Goal: Information Seeking & Learning: Learn about a topic

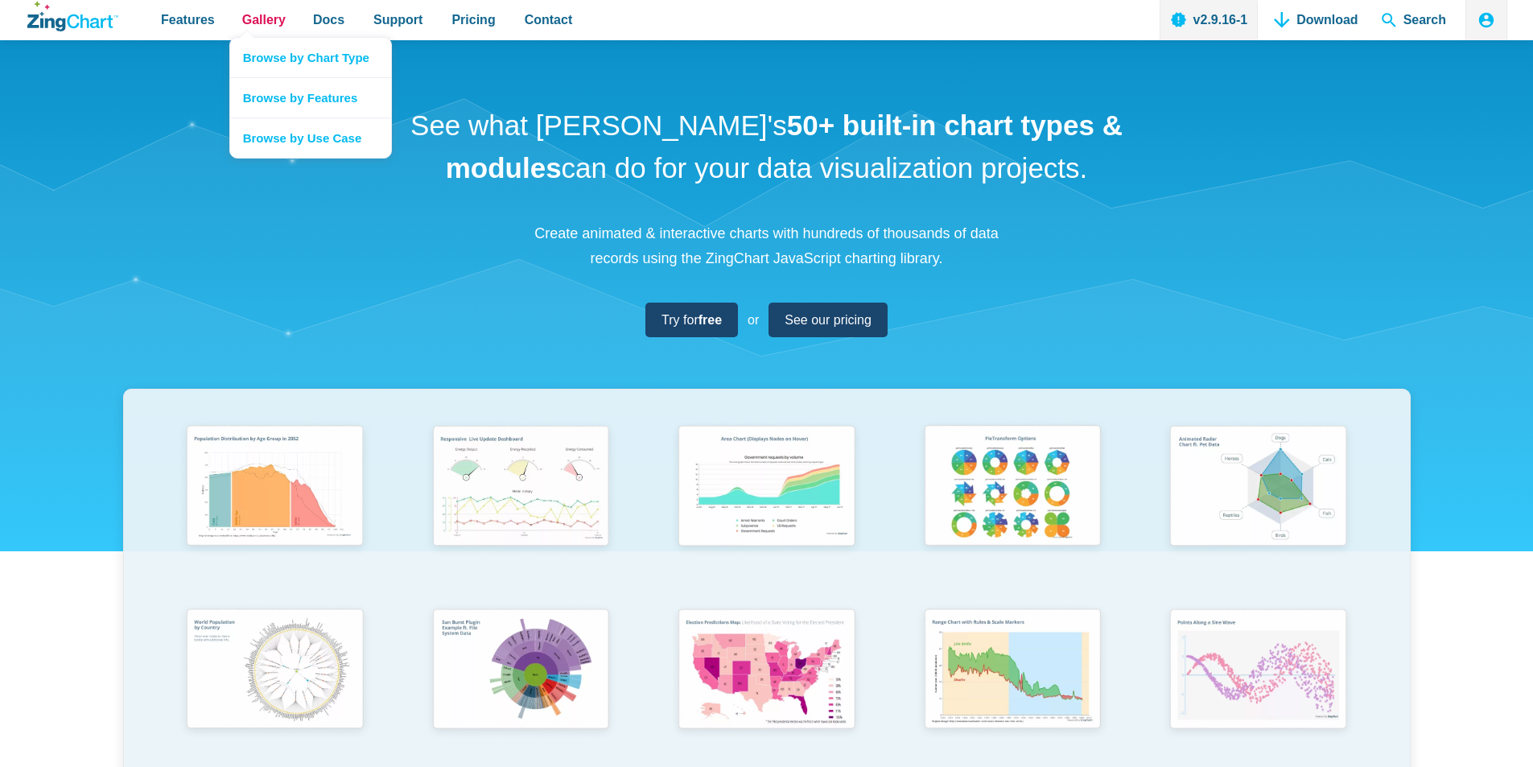
click at [270, 27] on span "Gallery" at bounding box center [263, 20] width 43 height 22
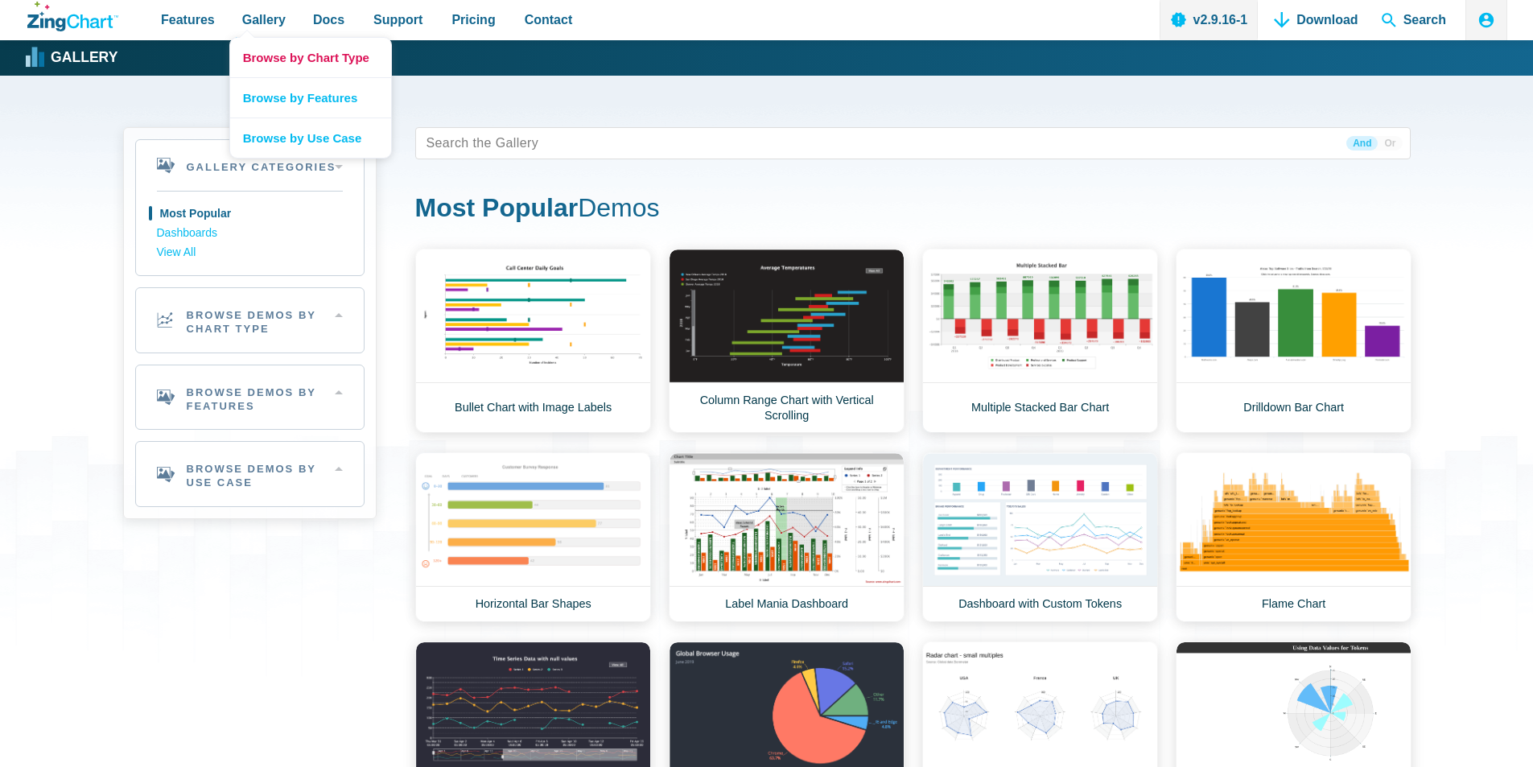
click at [301, 64] on link "Browse by Chart Type" at bounding box center [310, 57] width 161 height 39
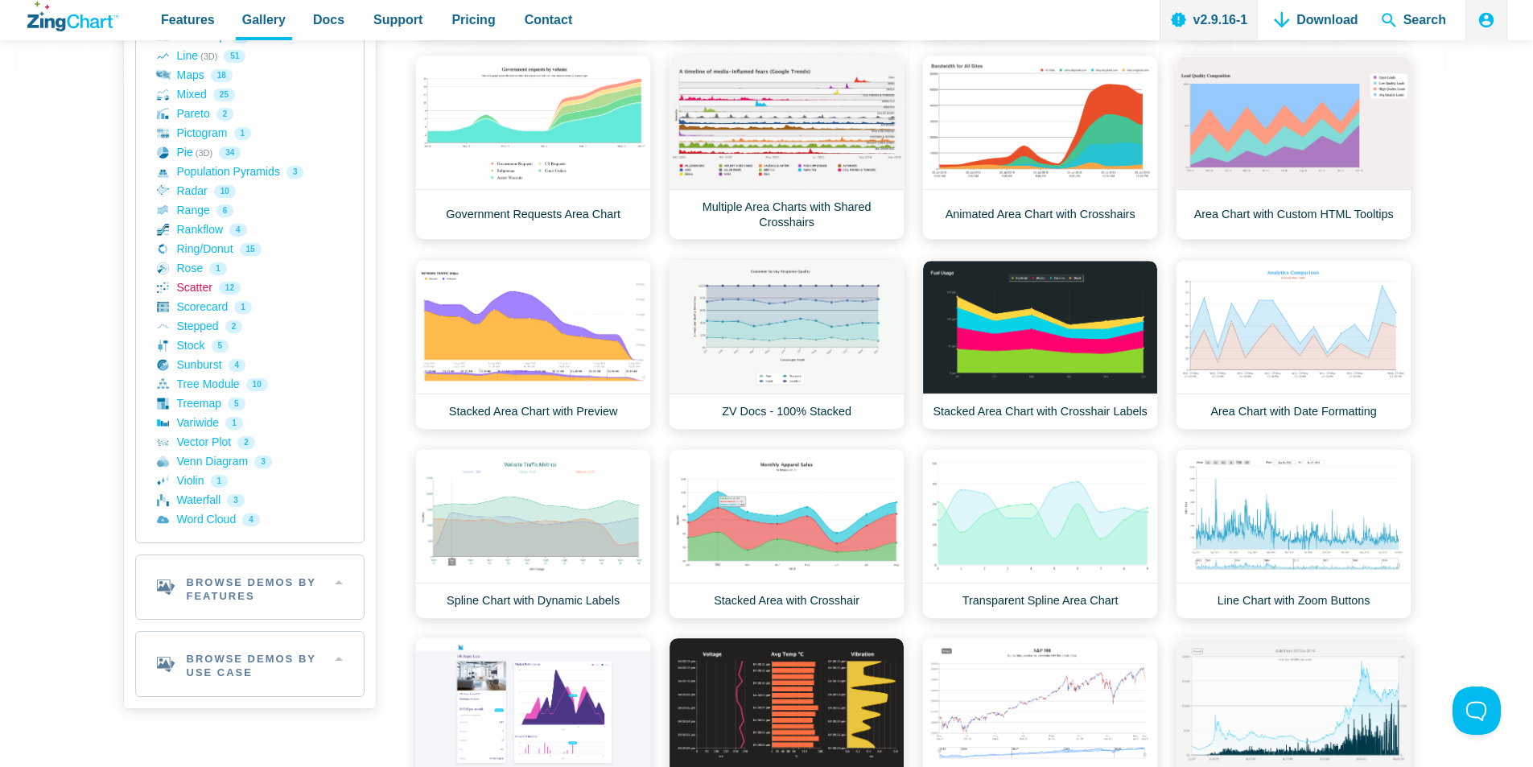
click at [196, 290] on link "Scatter 12" at bounding box center [250, 287] width 186 height 19
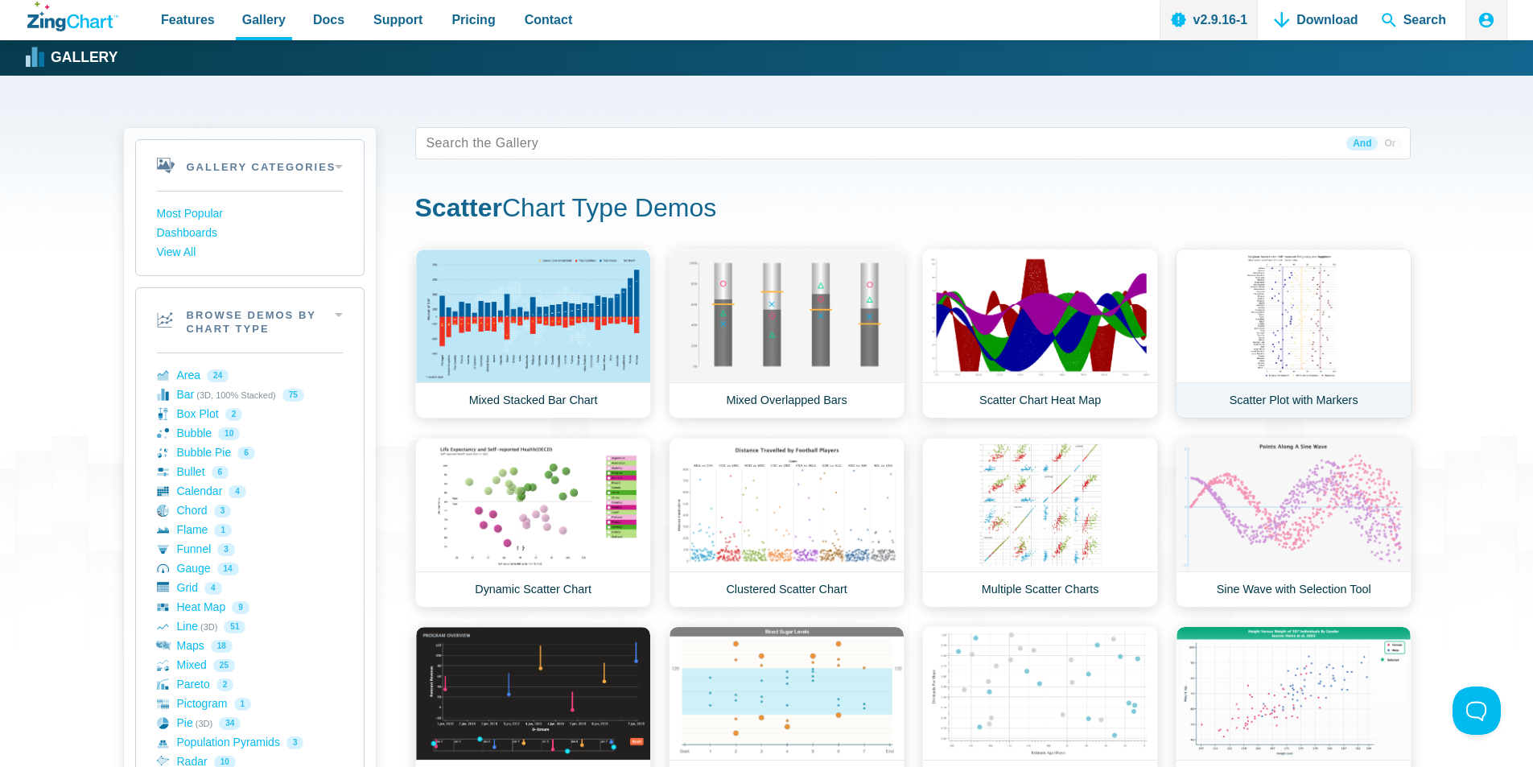
click at [1293, 318] on link "Scatter Plot with Markers" at bounding box center [1294, 334] width 236 height 170
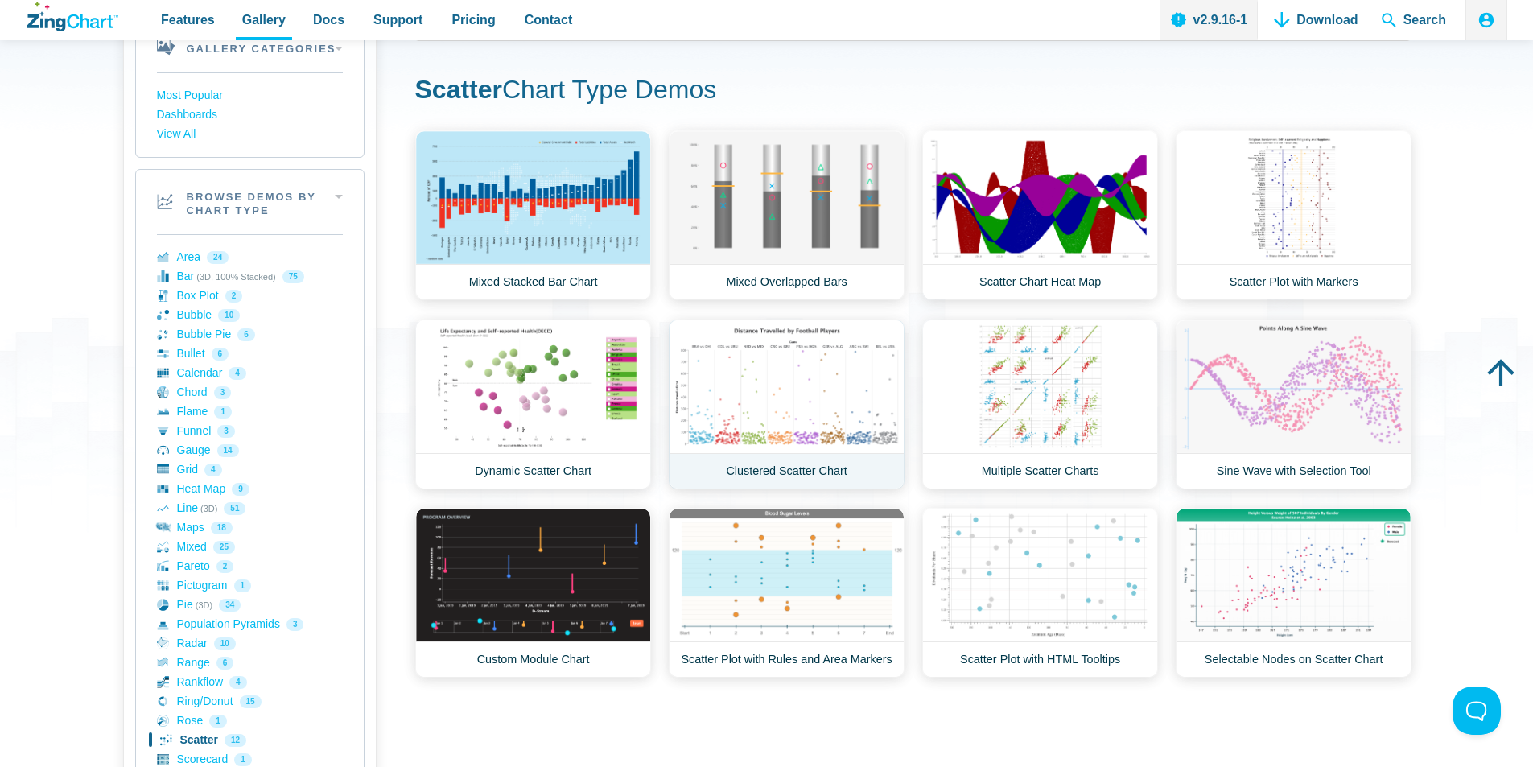
scroll to position [80, 0]
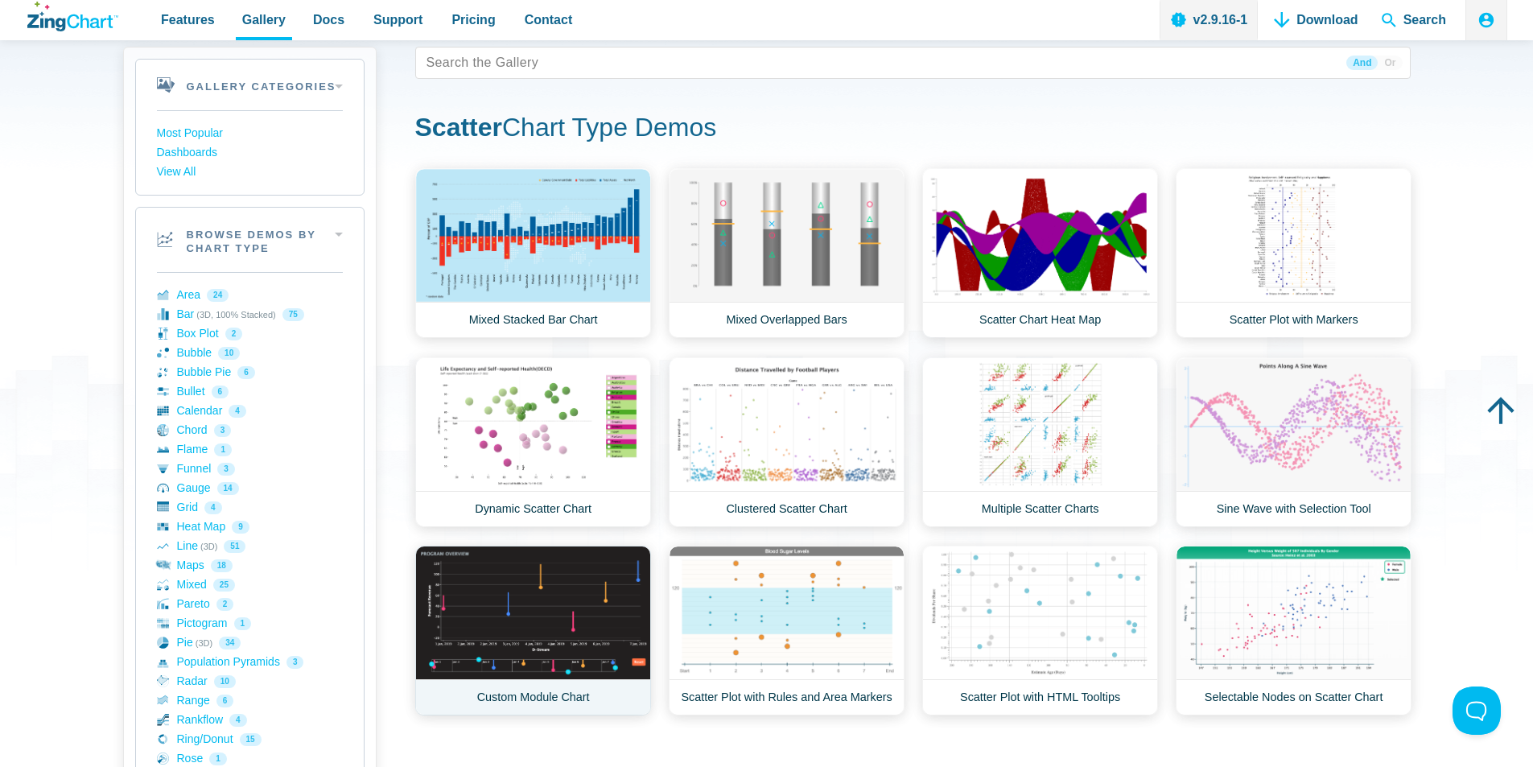
click at [489, 608] on link "Custom Module Chart" at bounding box center [533, 631] width 236 height 170
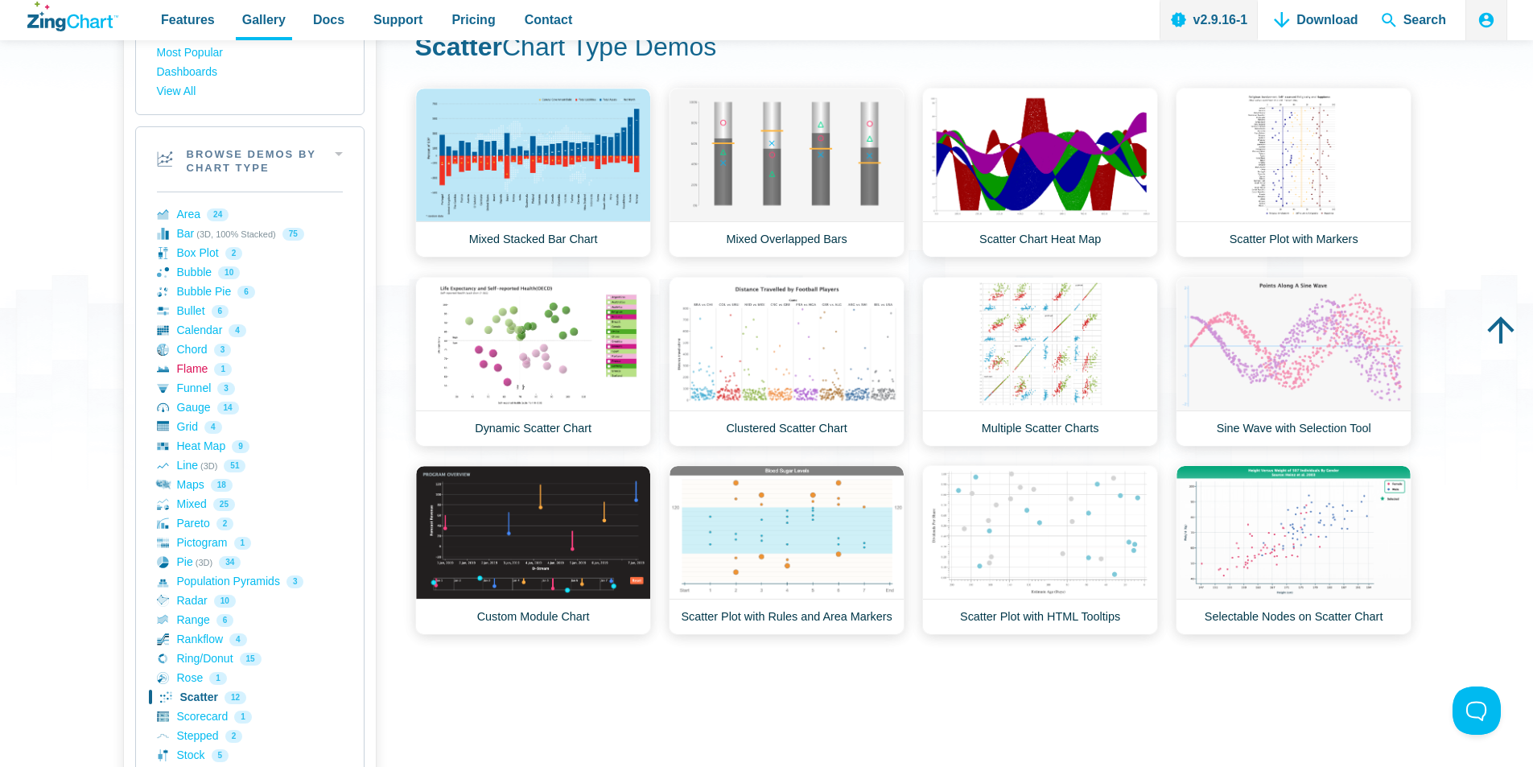
scroll to position [241, 0]
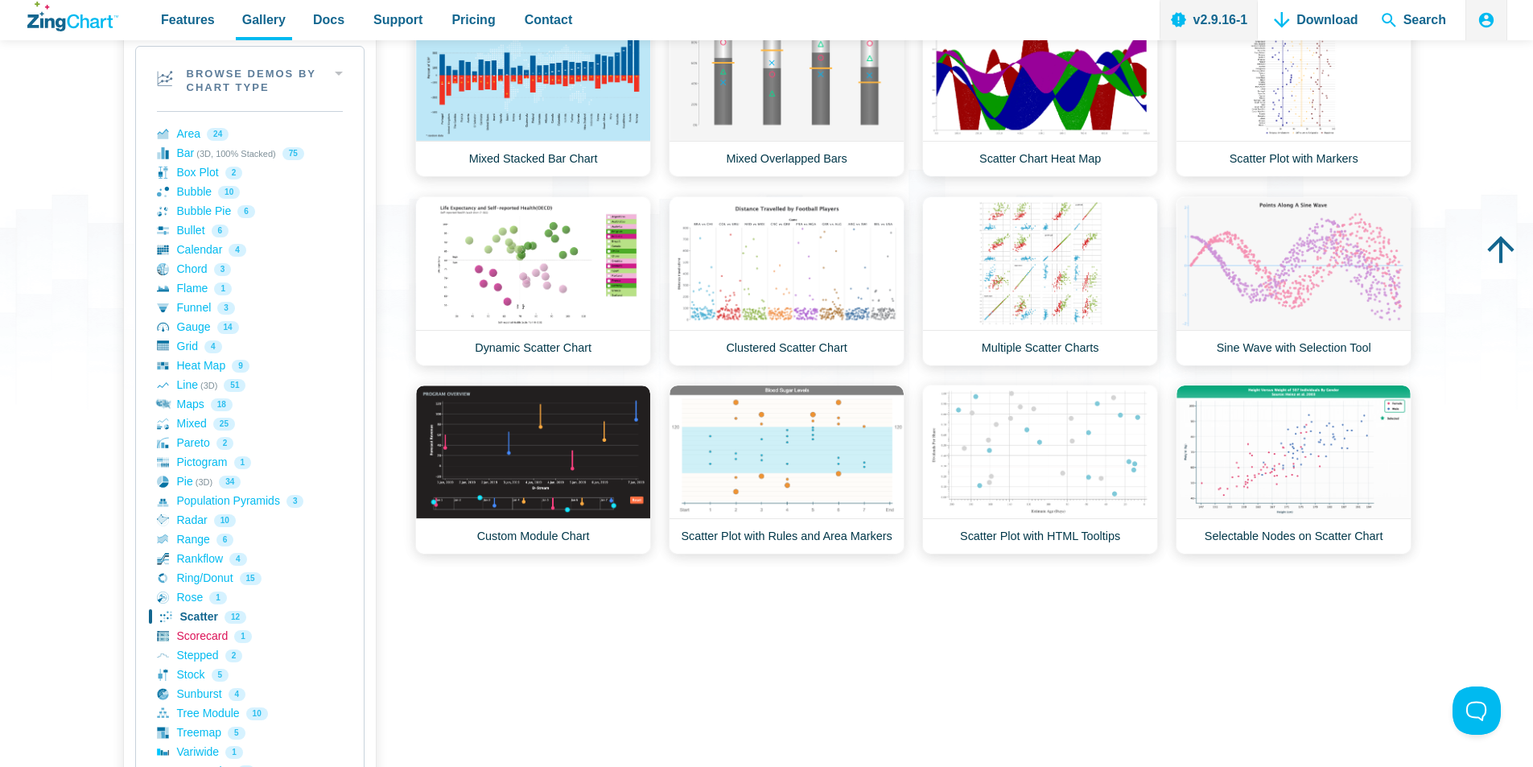
click at [204, 641] on link "Scorecard 1" at bounding box center [250, 636] width 186 height 19
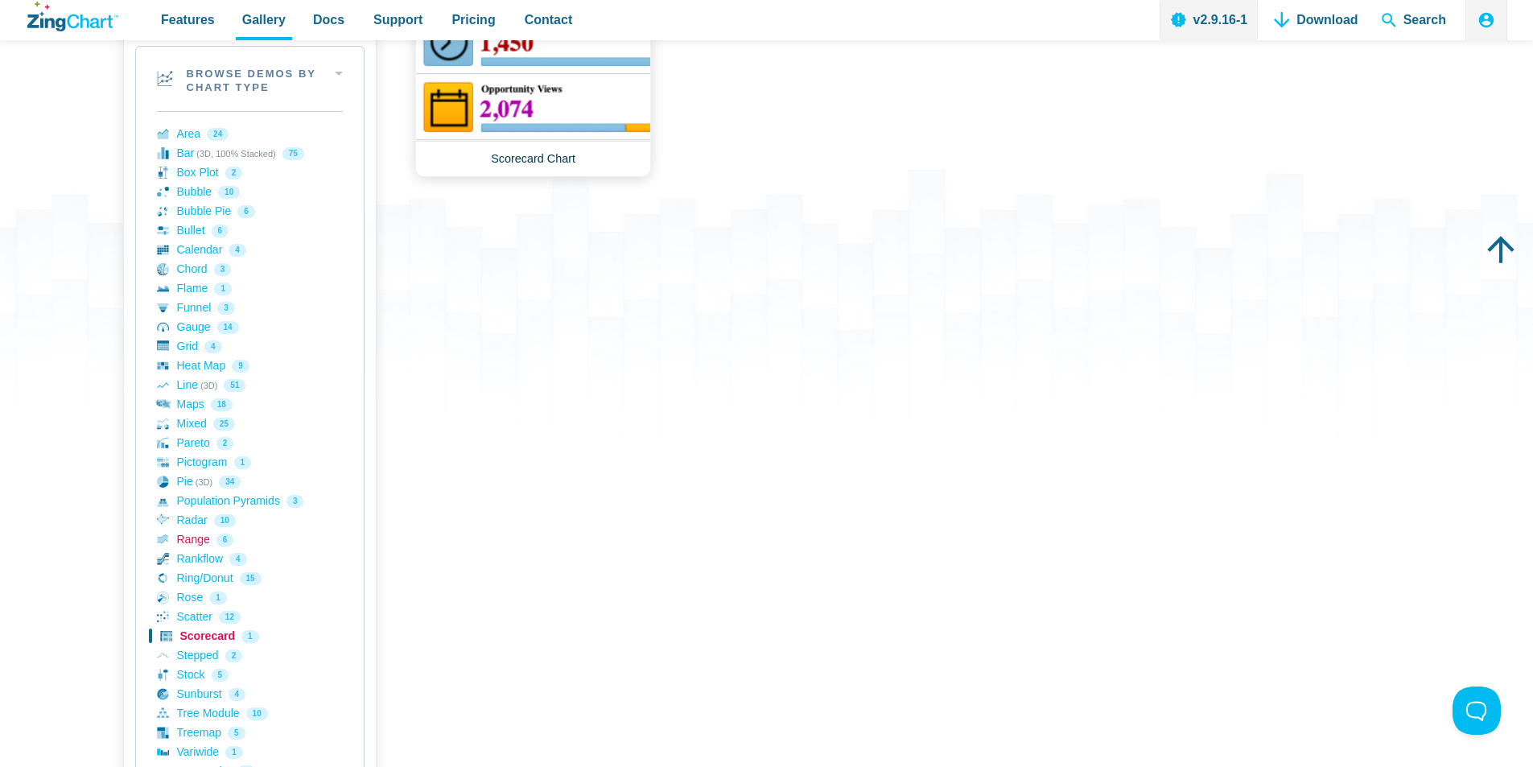
scroll to position [322, 0]
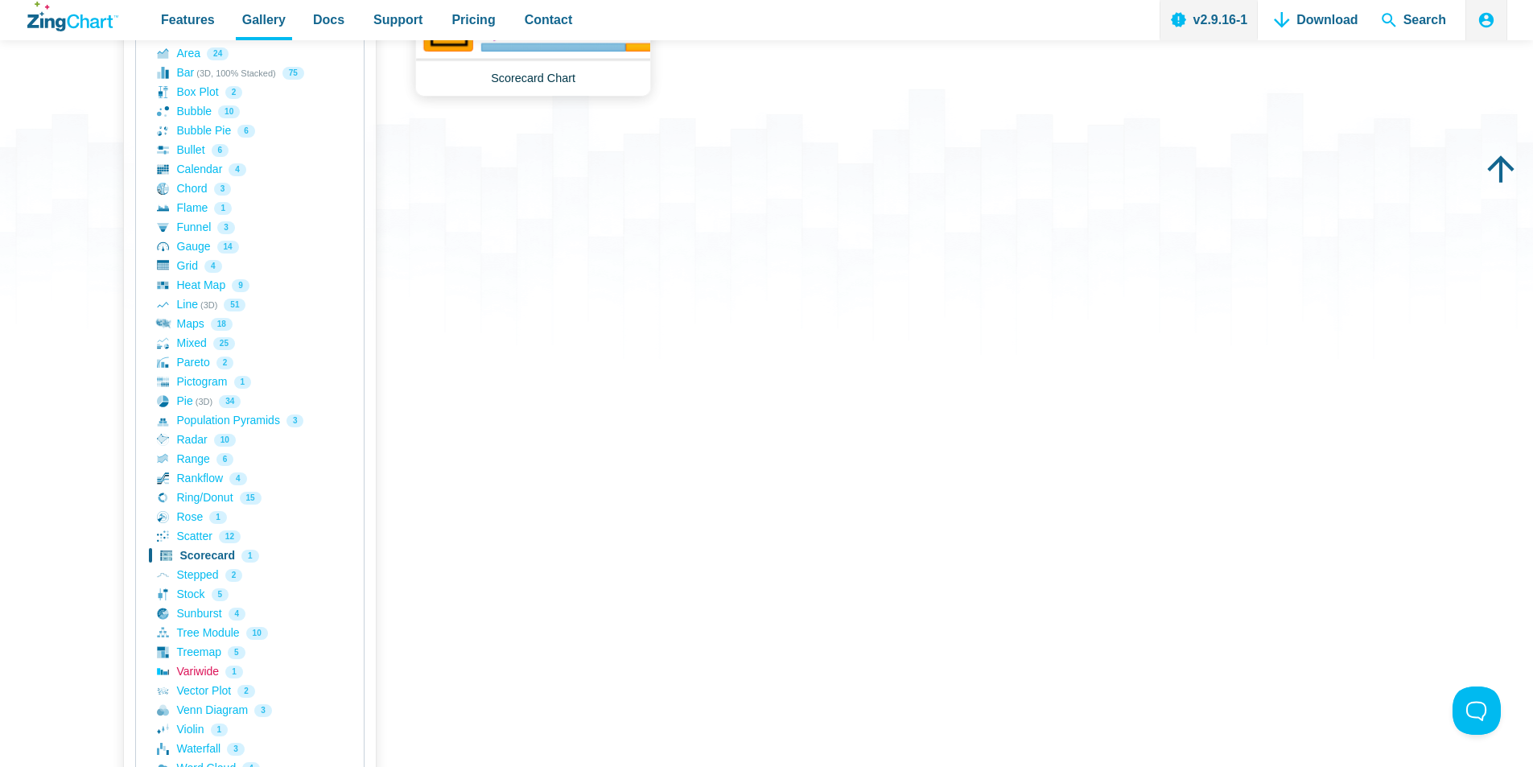
click at [203, 674] on link "Variwide 1" at bounding box center [250, 671] width 186 height 19
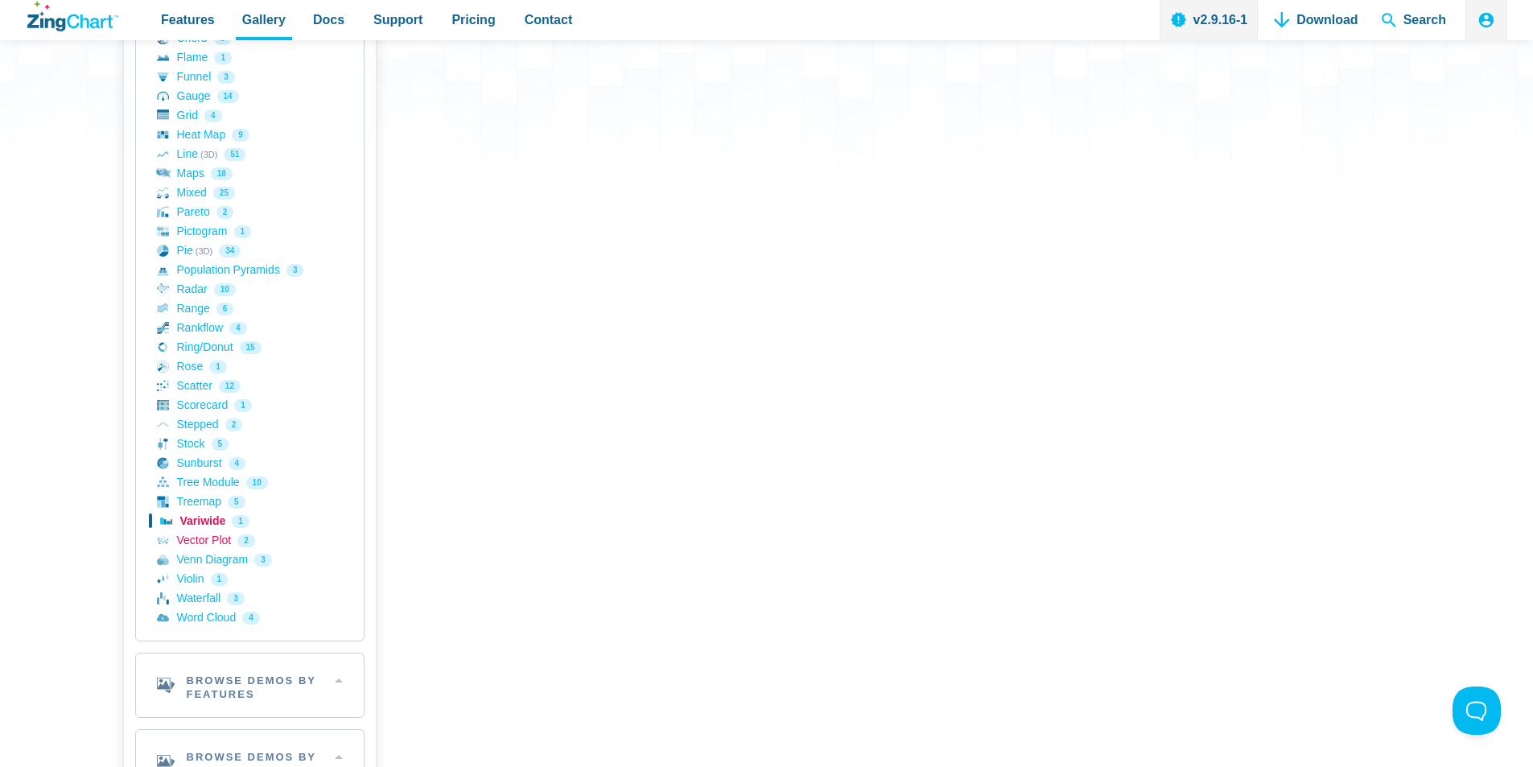
scroll to position [483, 0]
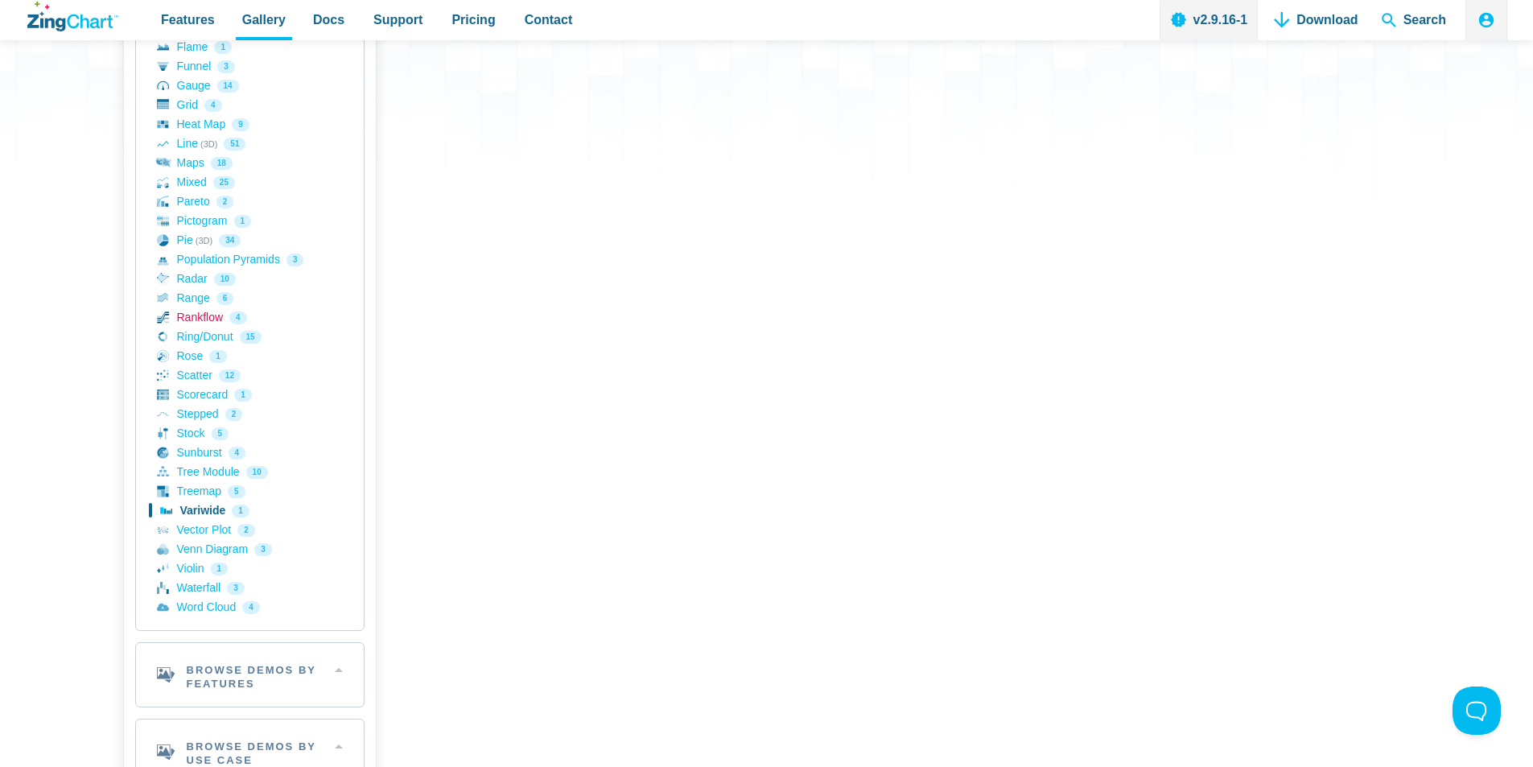
click at [197, 319] on link "Rankflow 4" at bounding box center [250, 317] width 186 height 19
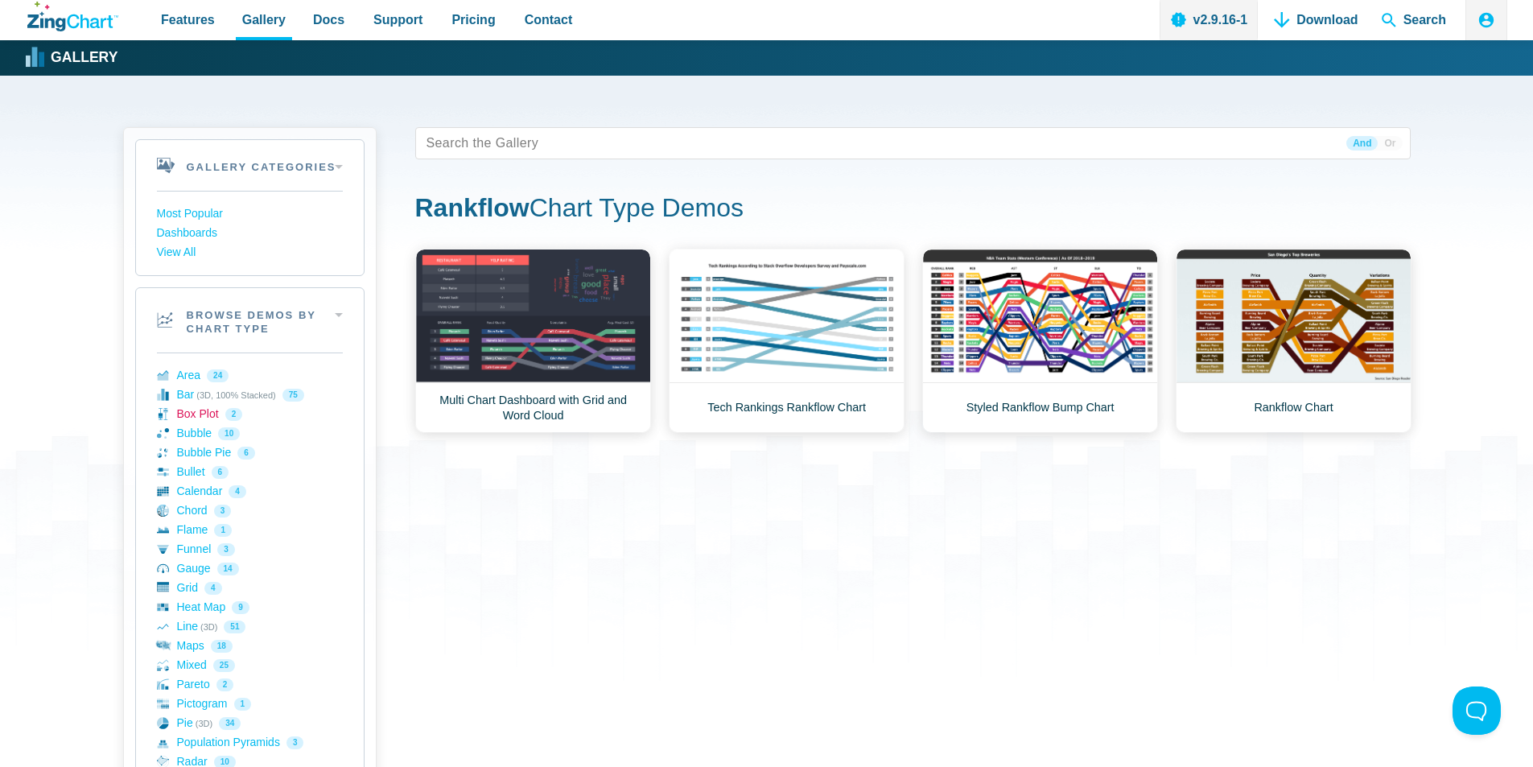
click at [194, 419] on link "Box Plot 2" at bounding box center [250, 414] width 186 height 19
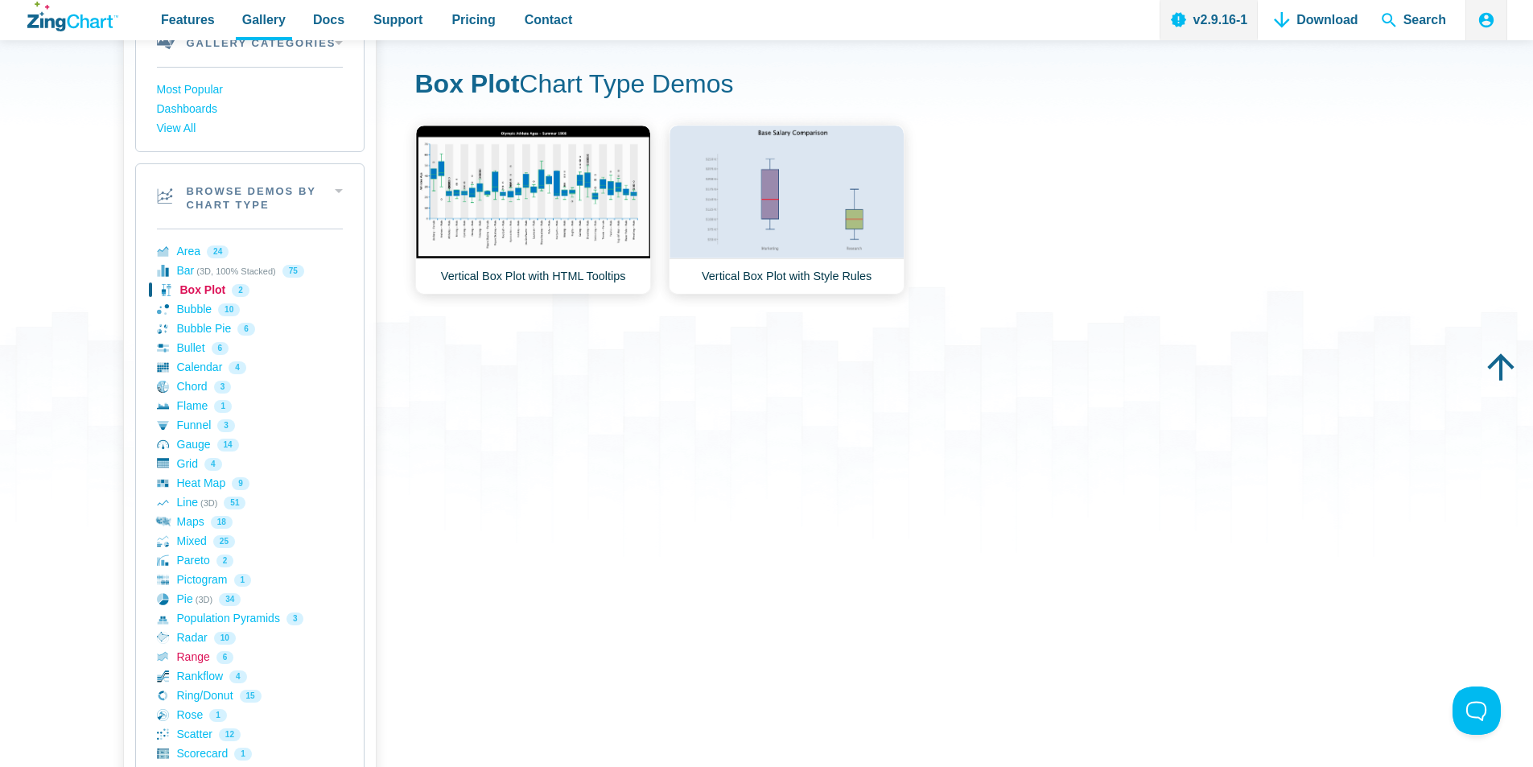
scroll to position [161, 0]
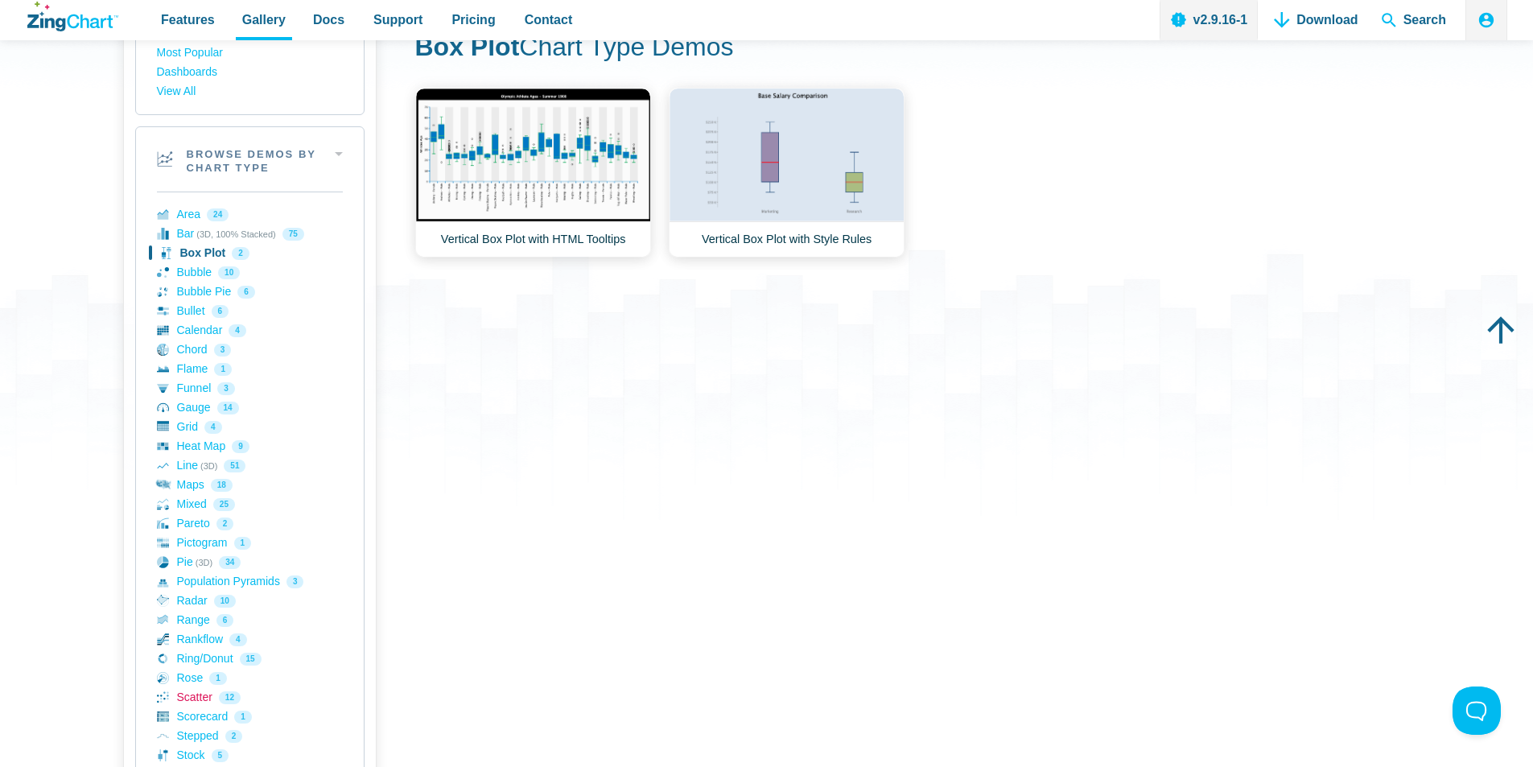
click at [198, 697] on link "Scatter 12" at bounding box center [250, 697] width 186 height 19
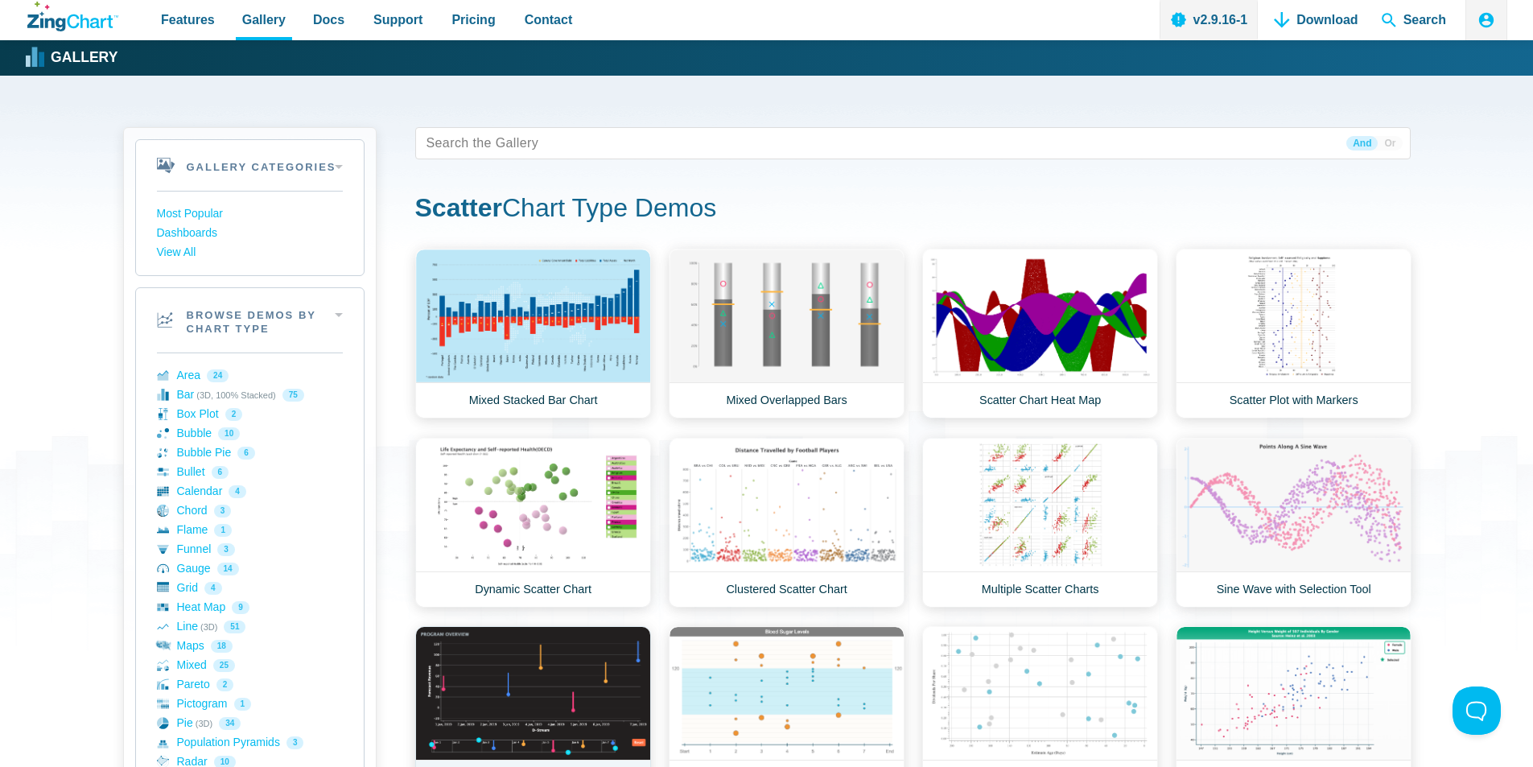
click at [551, 698] on link "Custom Module Chart" at bounding box center [533, 711] width 236 height 170
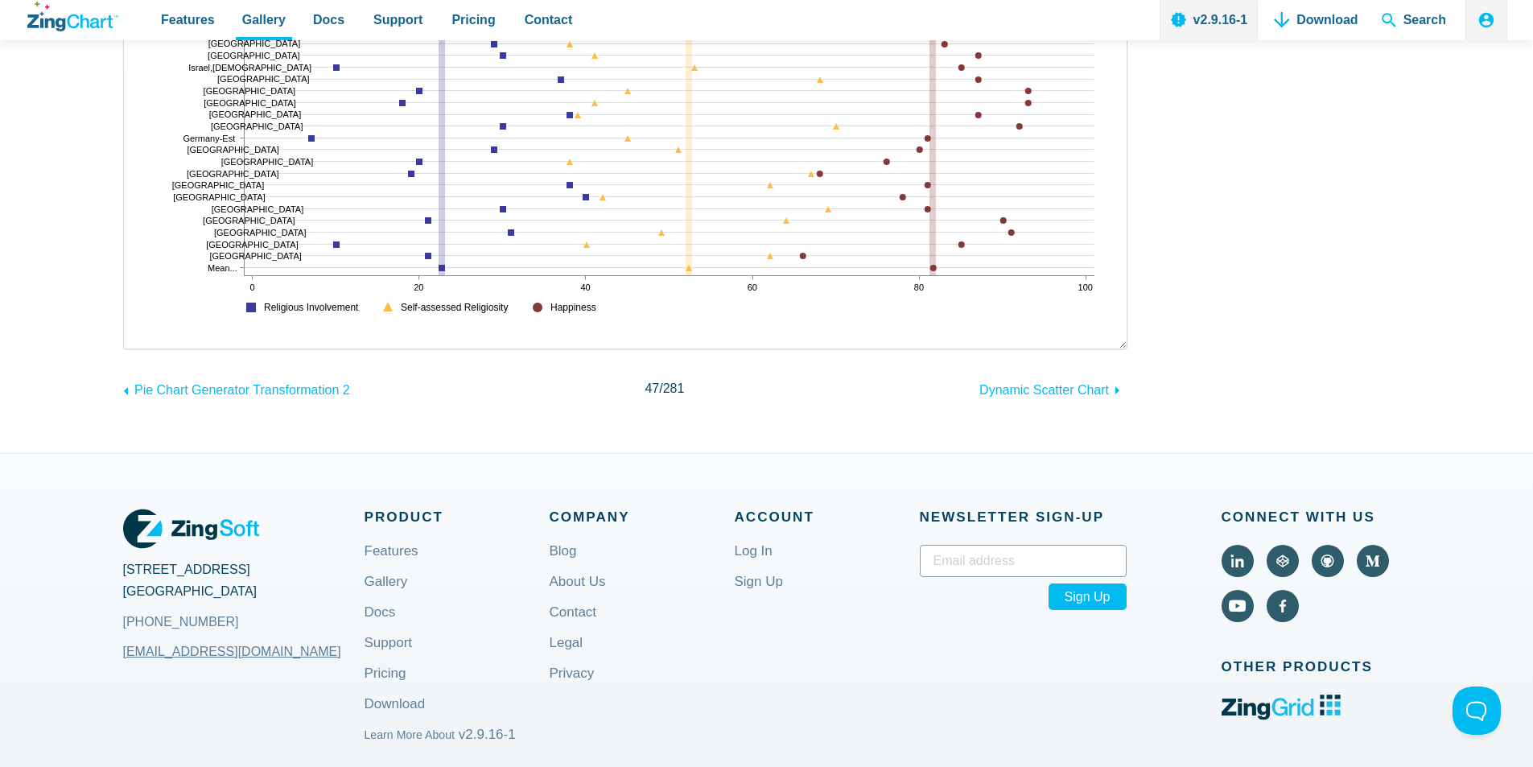
scroll to position [80, 0]
